Goal: Task Accomplishment & Management: Use online tool/utility

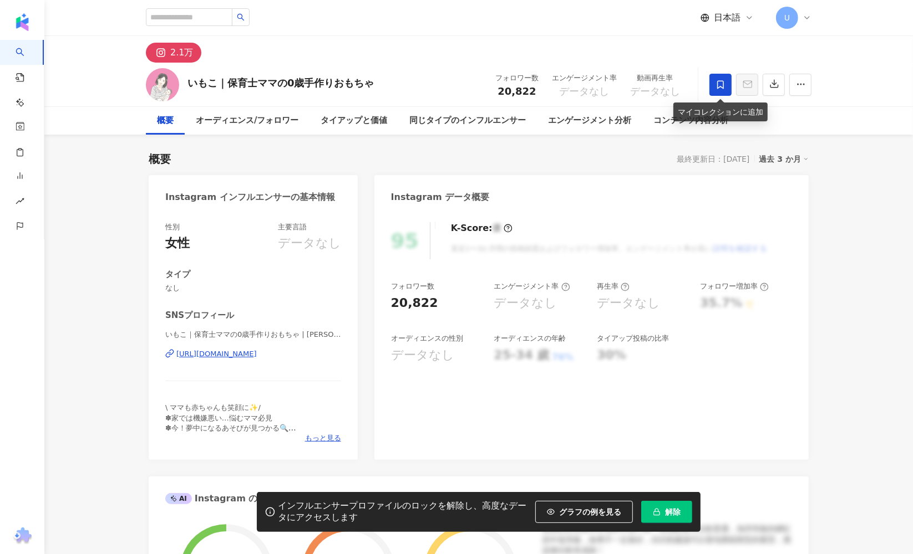
click at [723, 86] on icon at bounding box center [720, 84] width 7 height 8
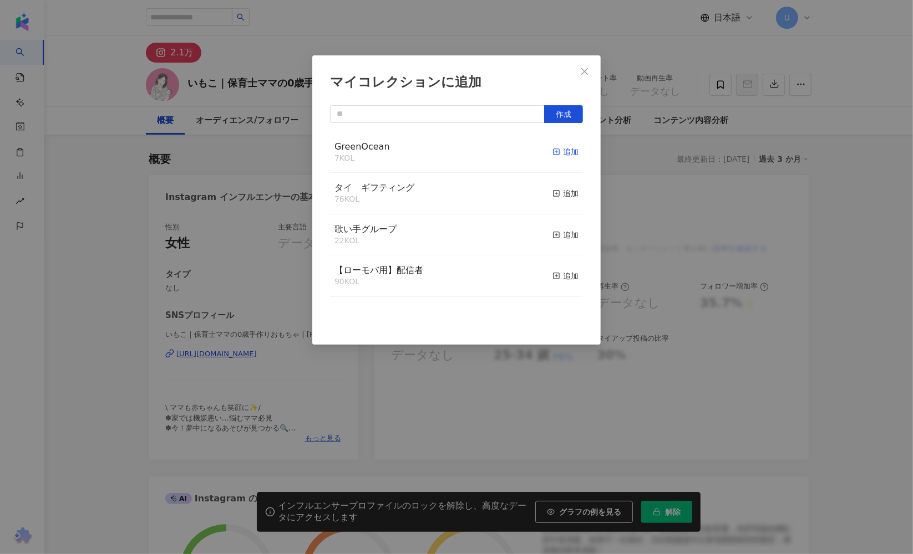
click at [552, 153] on icon "button" at bounding box center [556, 152] width 8 height 8
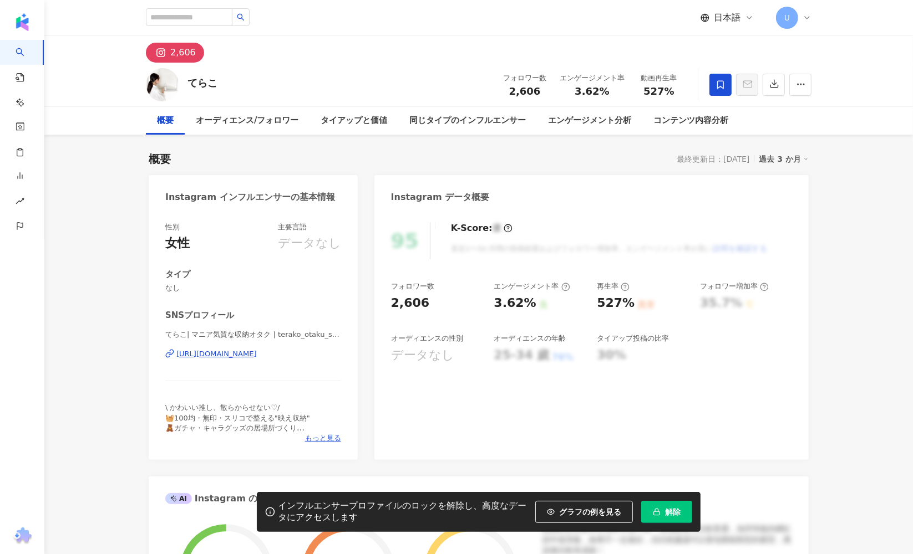
click at [722, 85] on icon at bounding box center [720, 85] width 10 height 10
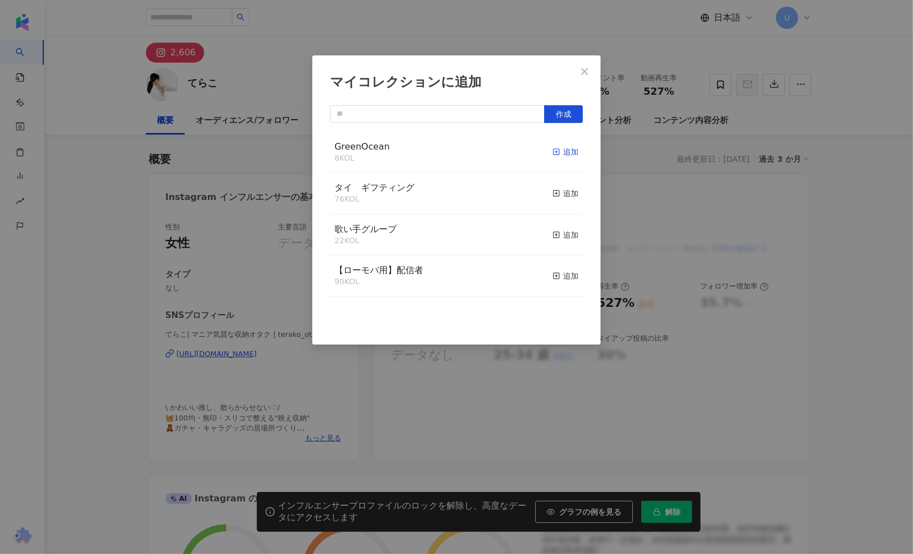
click at [559, 152] on div "追加" at bounding box center [565, 152] width 26 height 12
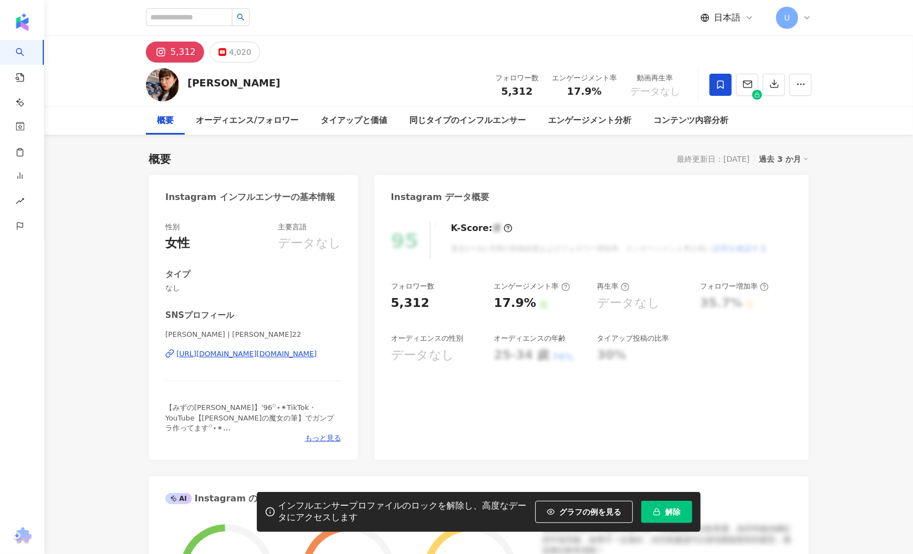
click at [712, 80] on span at bounding box center [720, 85] width 22 height 22
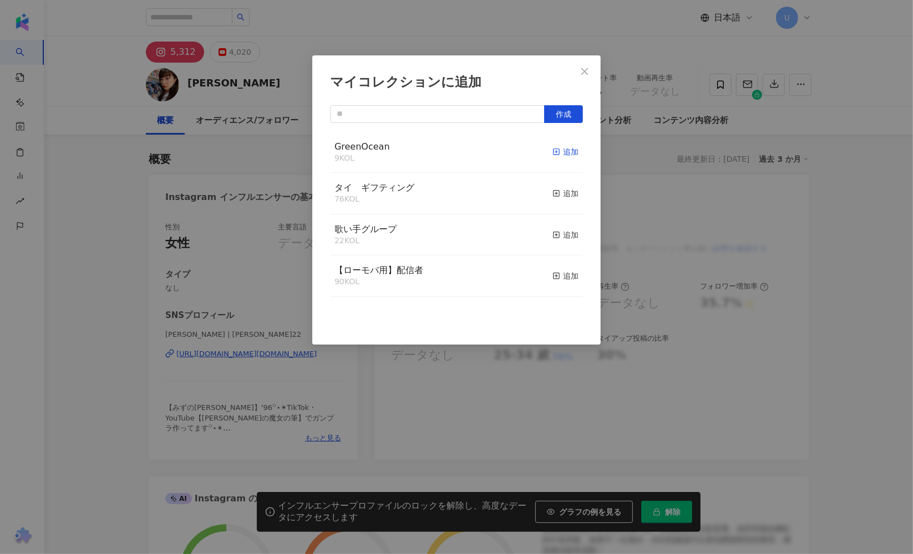
click at [564, 149] on div "追加" at bounding box center [565, 152] width 26 height 12
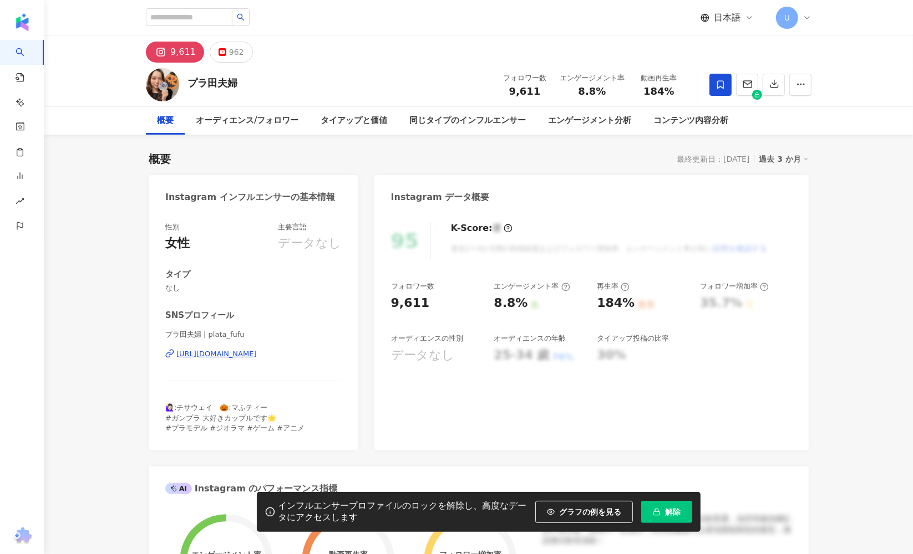
click at [724, 85] on icon at bounding box center [720, 85] width 10 height 10
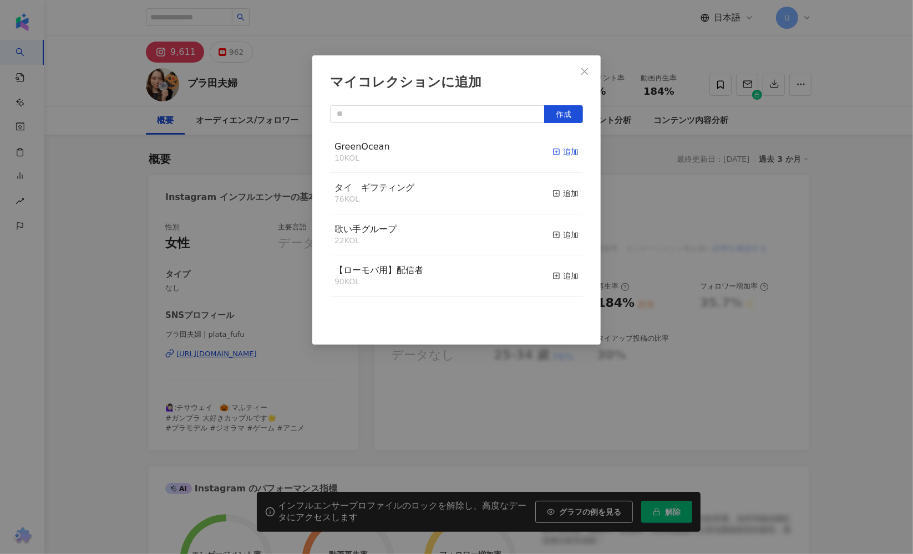
click at [555, 155] on div "追加" at bounding box center [565, 152] width 26 height 12
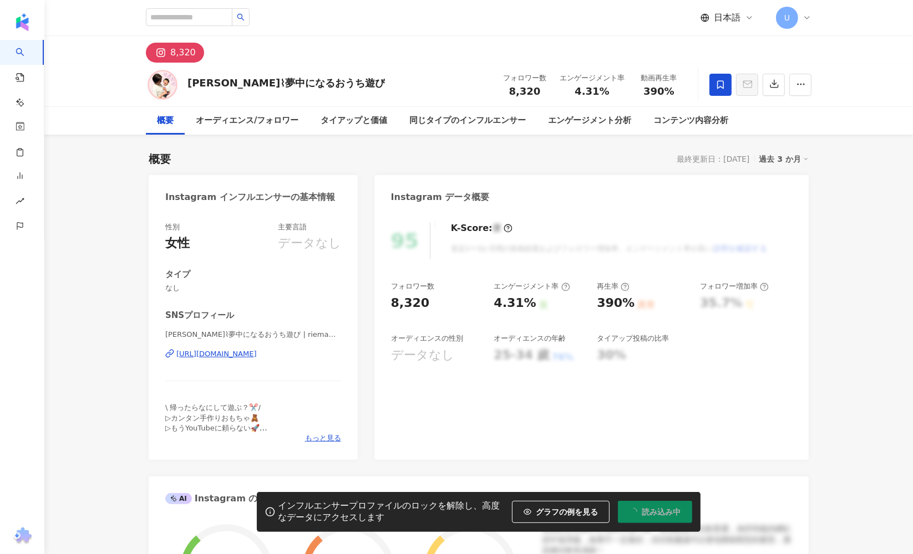
click at [720, 82] on icon at bounding box center [720, 85] width 10 height 10
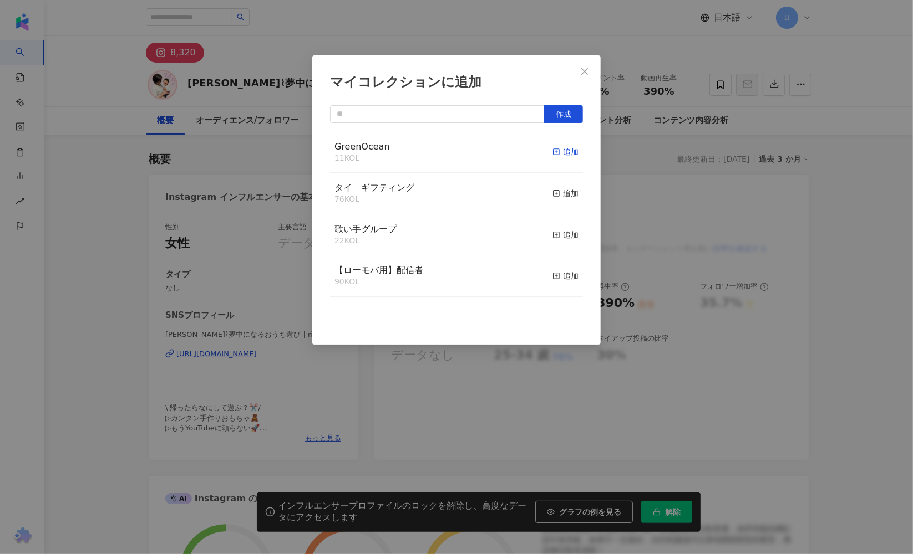
click at [556, 156] on div "追加" at bounding box center [565, 152] width 26 height 12
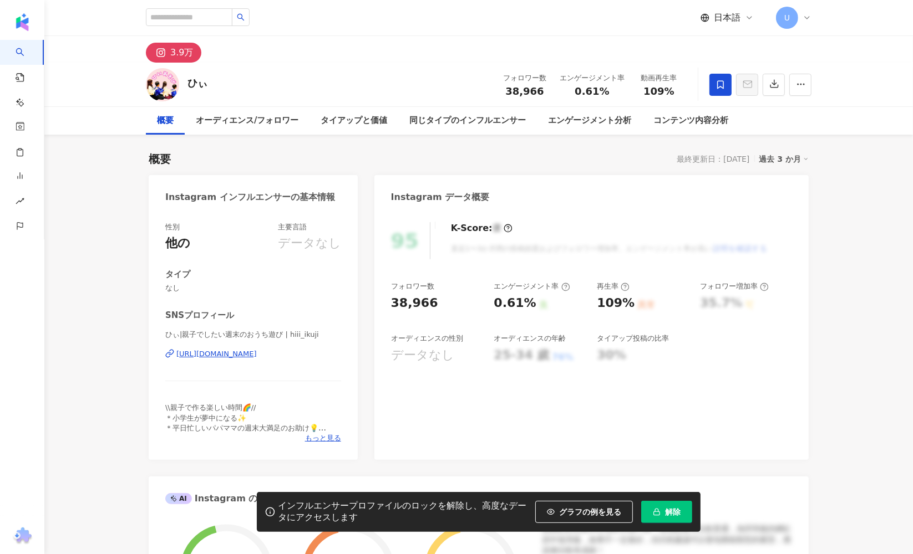
click at [721, 89] on icon at bounding box center [720, 85] width 10 height 10
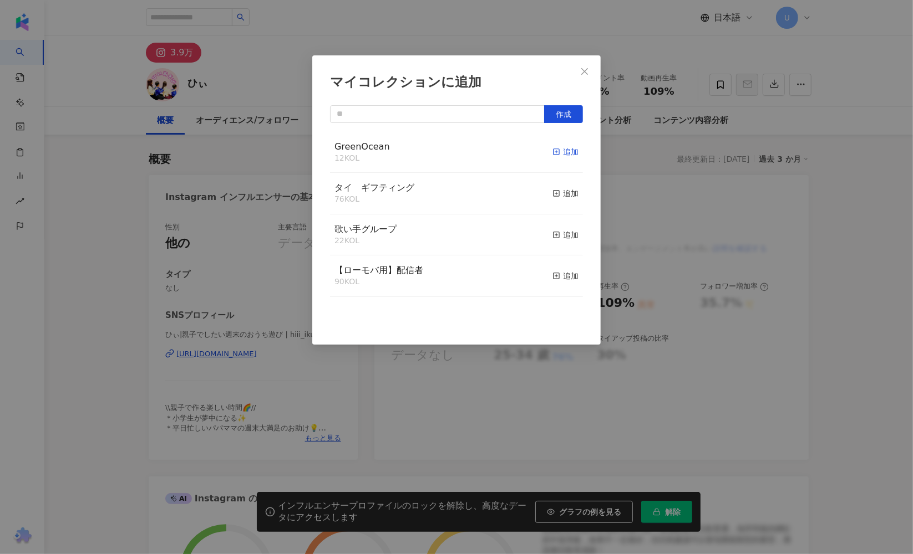
click at [552, 149] on icon "button" at bounding box center [556, 152] width 8 height 8
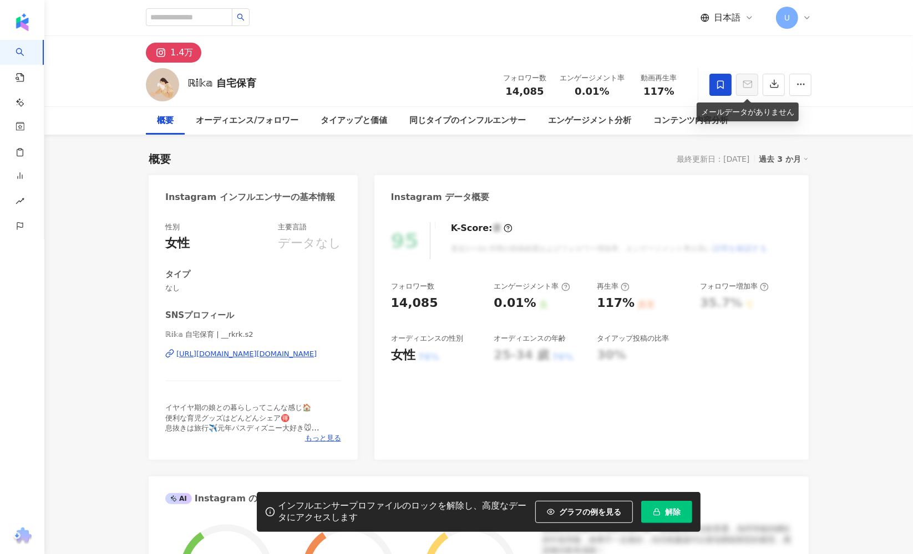
click at [718, 84] on icon at bounding box center [720, 85] width 10 height 10
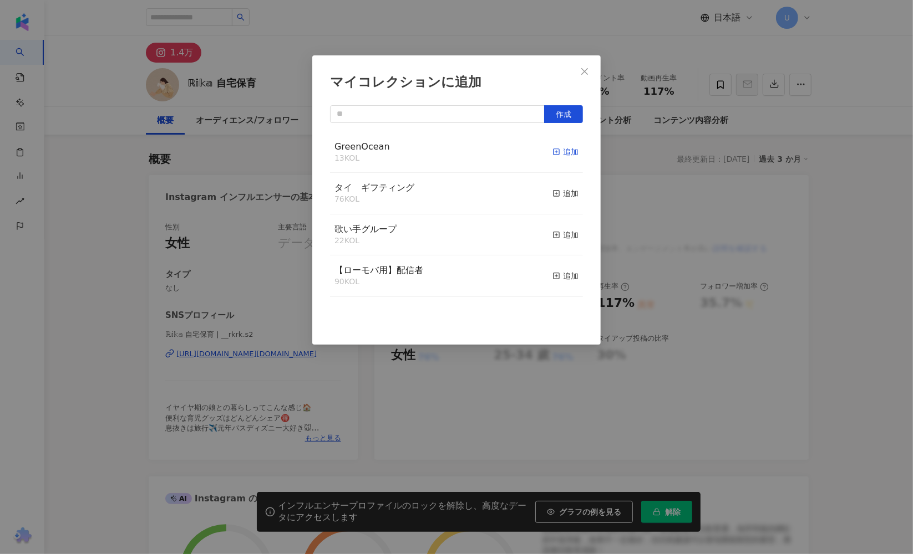
click at [552, 148] on div "追加" at bounding box center [565, 152] width 26 height 12
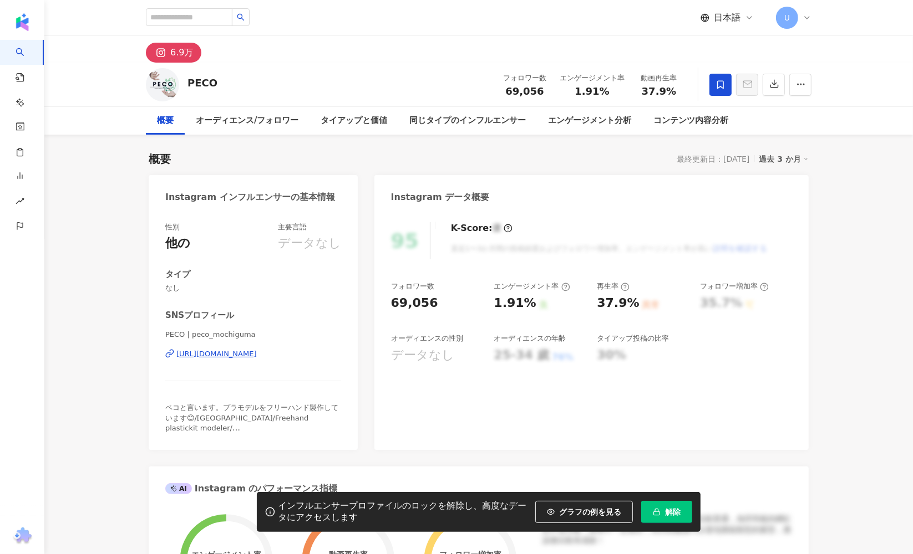
click at [716, 86] on icon at bounding box center [720, 85] width 10 height 10
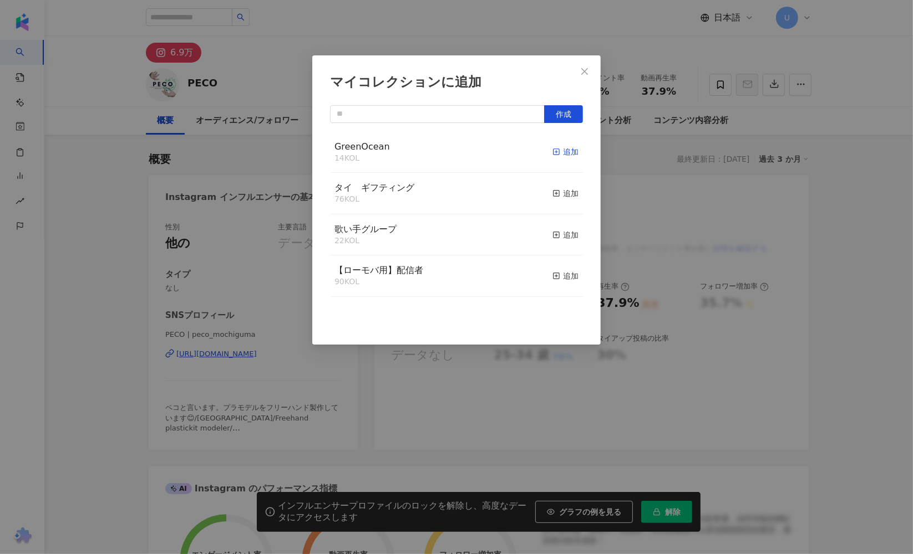
click at [563, 153] on div "追加" at bounding box center [565, 152] width 26 height 12
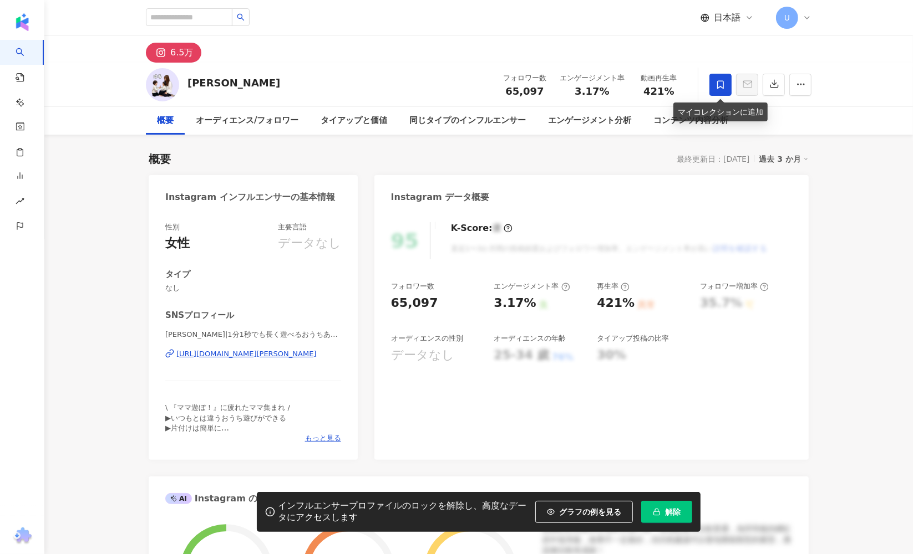
click at [726, 84] on span at bounding box center [720, 85] width 22 height 22
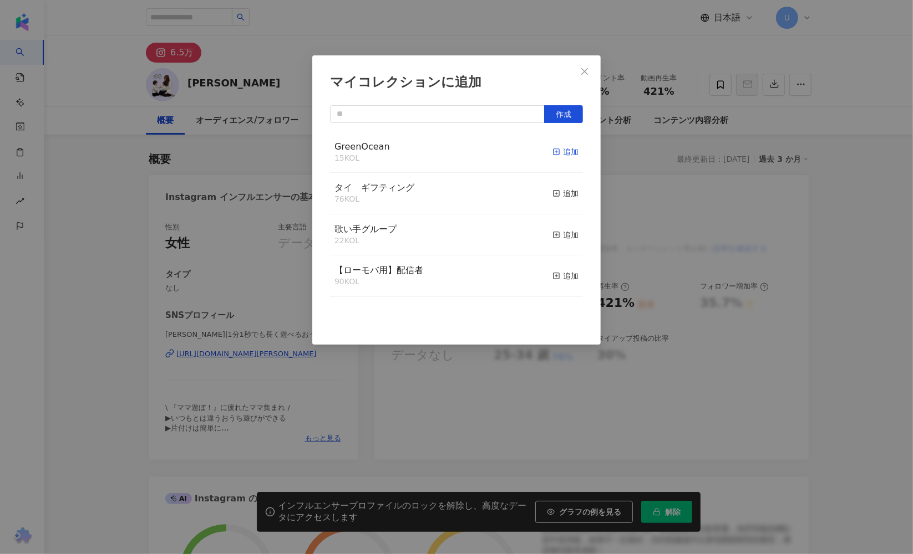
click at [552, 151] on div "追加" at bounding box center [565, 152] width 26 height 12
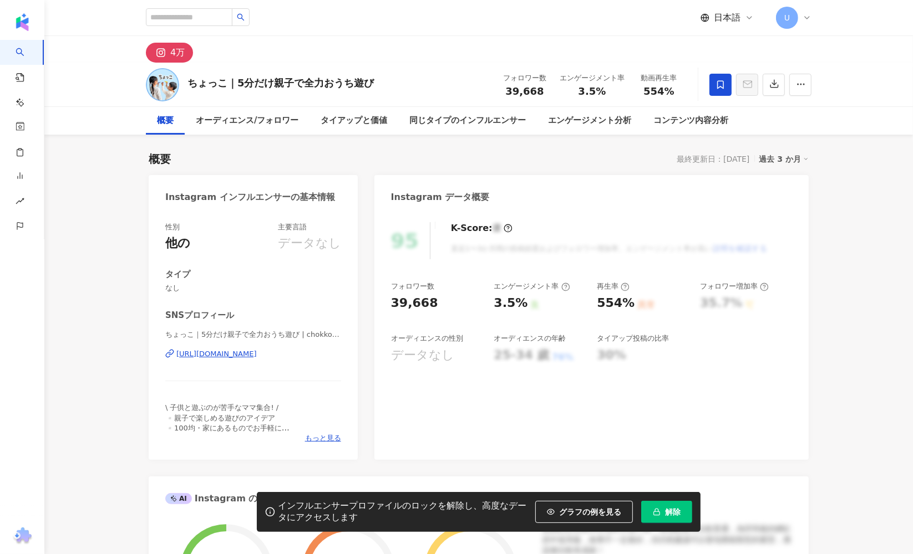
click at [724, 82] on icon at bounding box center [720, 85] width 10 height 10
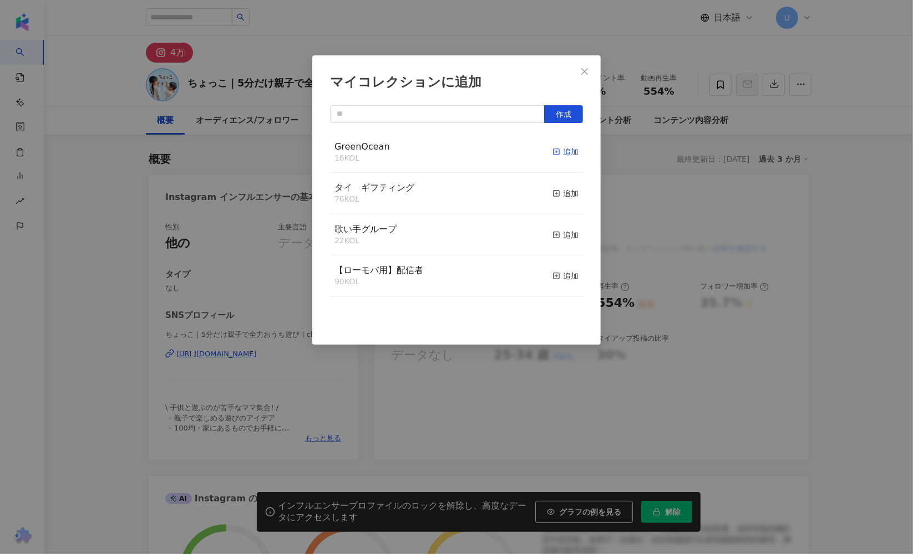
click at [553, 151] on div "追加" at bounding box center [565, 152] width 26 height 12
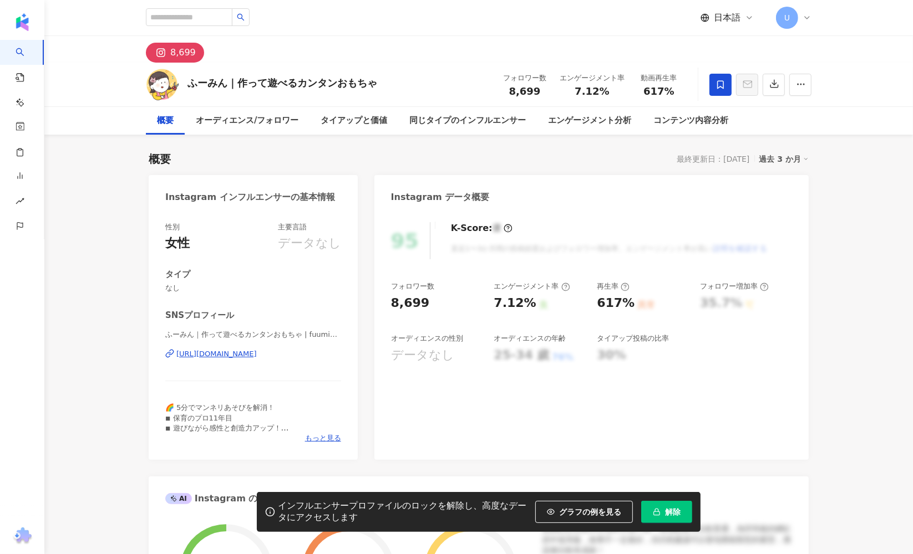
click at [717, 84] on icon at bounding box center [720, 84] width 7 height 8
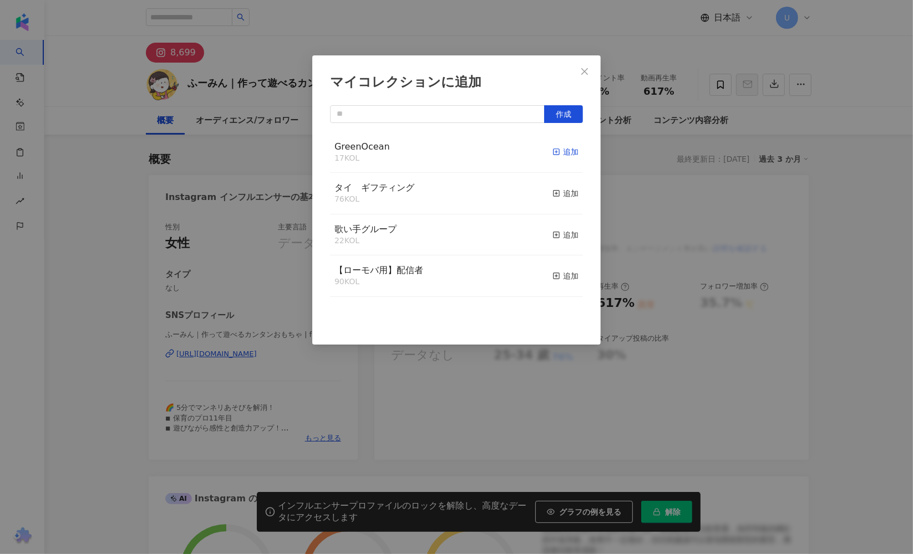
click at [557, 149] on div "追加" at bounding box center [565, 152] width 26 height 12
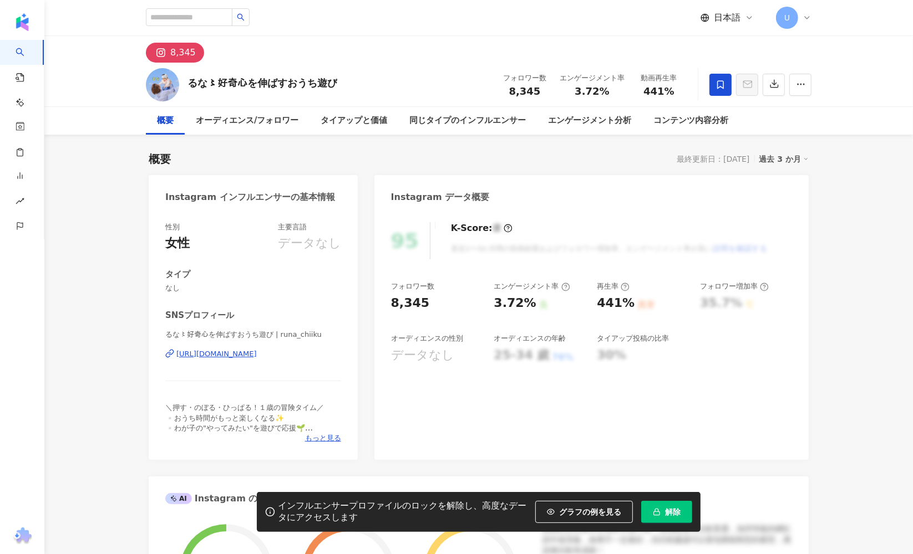
click at [715, 86] on icon at bounding box center [720, 85] width 10 height 10
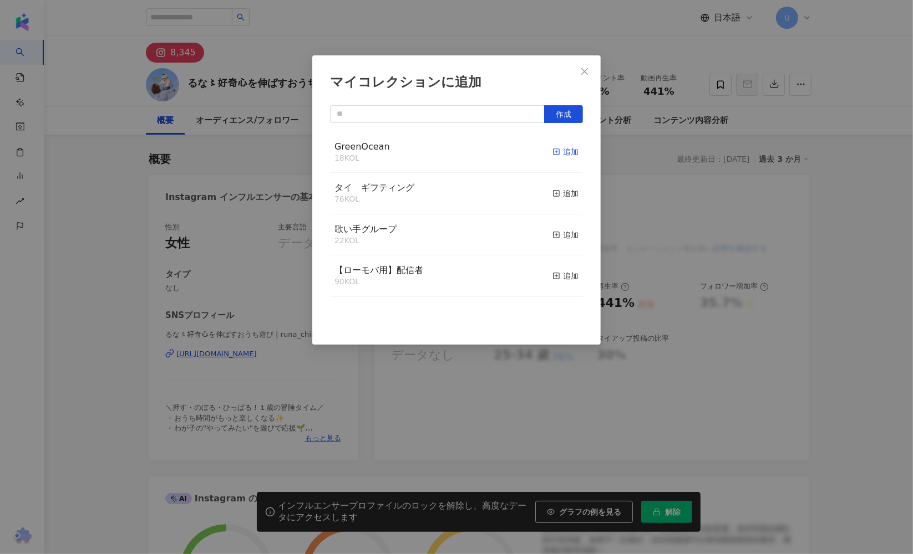
click at [563, 154] on div "追加" at bounding box center [565, 152] width 26 height 12
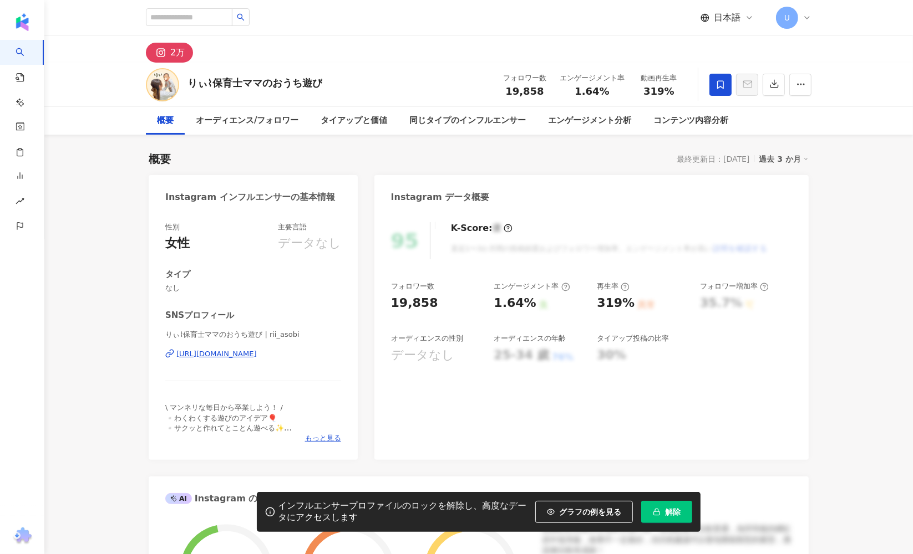
click at [727, 87] on span at bounding box center [720, 85] width 22 height 22
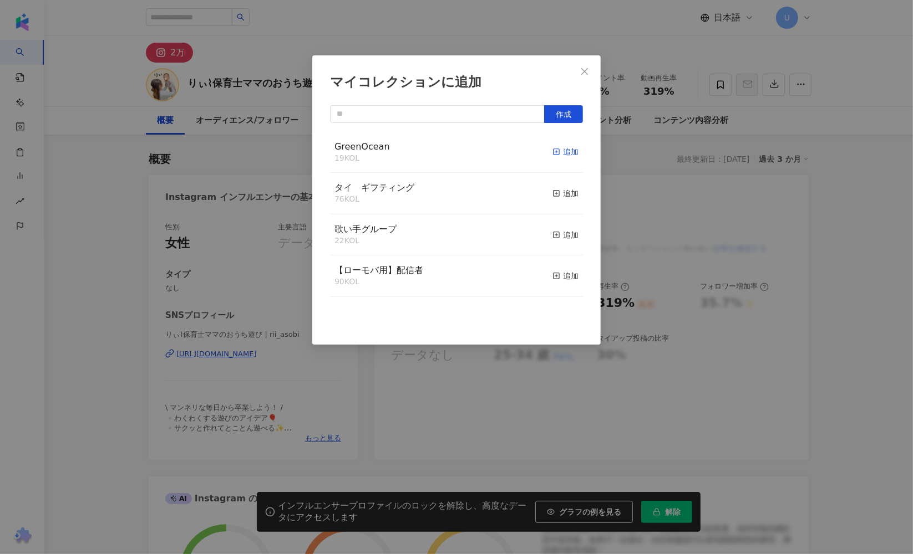
click at [554, 154] on div "追加" at bounding box center [565, 152] width 26 height 12
